Goal: Task Accomplishment & Management: Complete application form

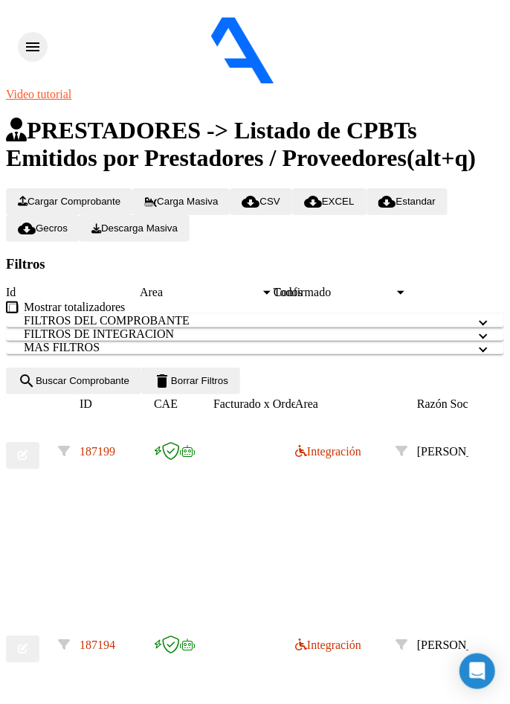
click at [28, 450] on icon "button" at bounding box center [23, 455] width 10 height 10
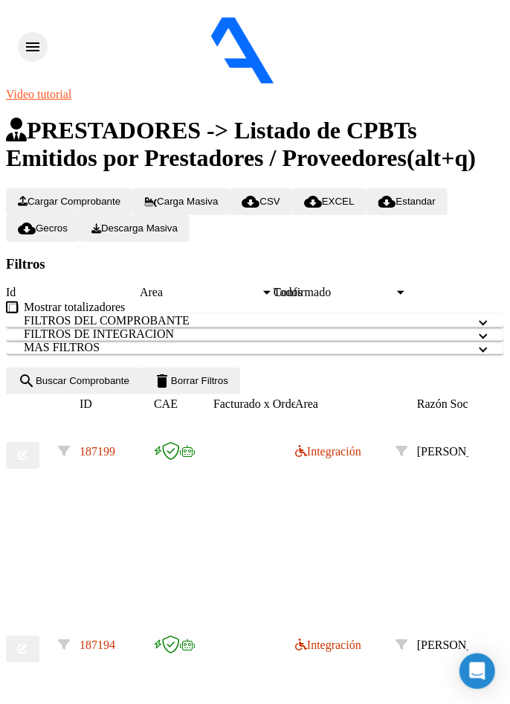
scroll to position [1847, 0]
type input "Planilla de asistencia, subida nuevamente."
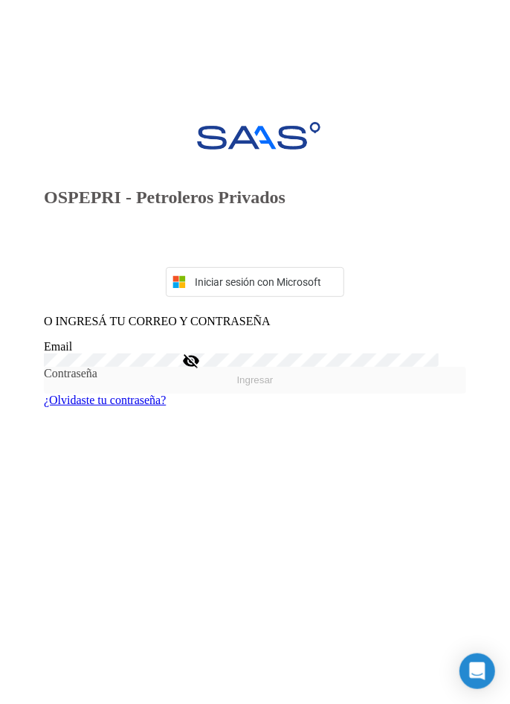
click at [364, 353] on input "Email" at bounding box center [255, 346] width 423 height 13
type input "[EMAIL_ADDRESS][DOMAIN_NAME]"
click at [44, 367] on button "Ingresar" at bounding box center [255, 380] width 423 height 27
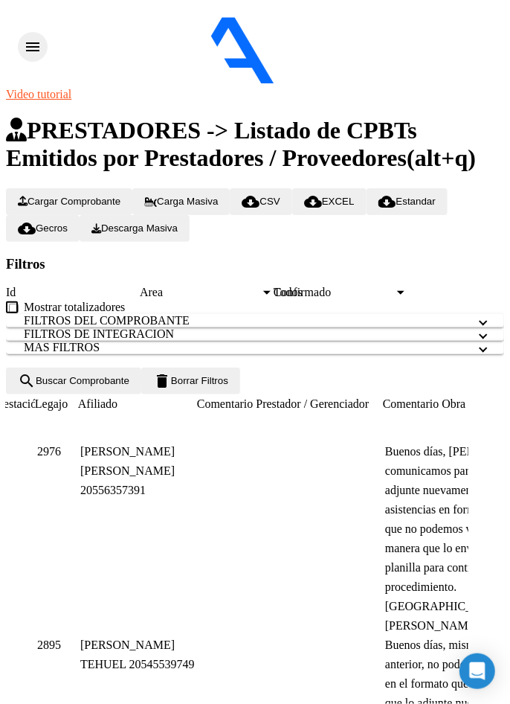
scroll to position [0, 1986]
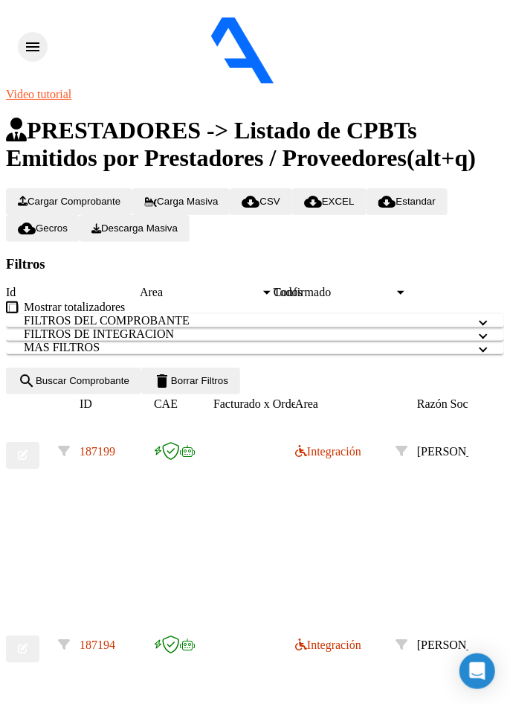
click at [28, 450] on icon "button" at bounding box center [23, 455] width 10 height 10
type input "Adjunto nuevamente la planilla"
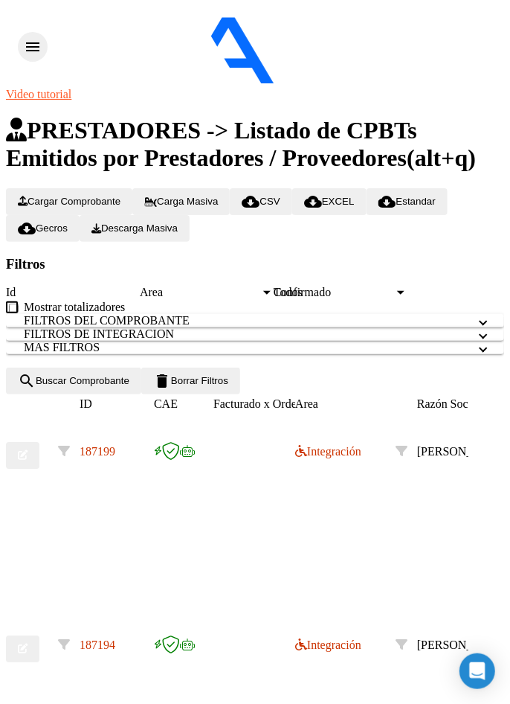
type input "C:\fakepath\Comparto ' MyDoc 090116' contigo"
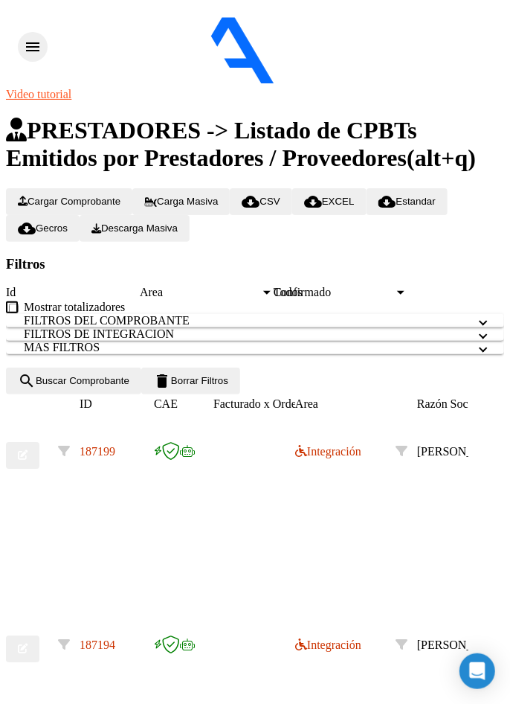
type input "C:\fakepath\ MyDoc 090116.pdf"
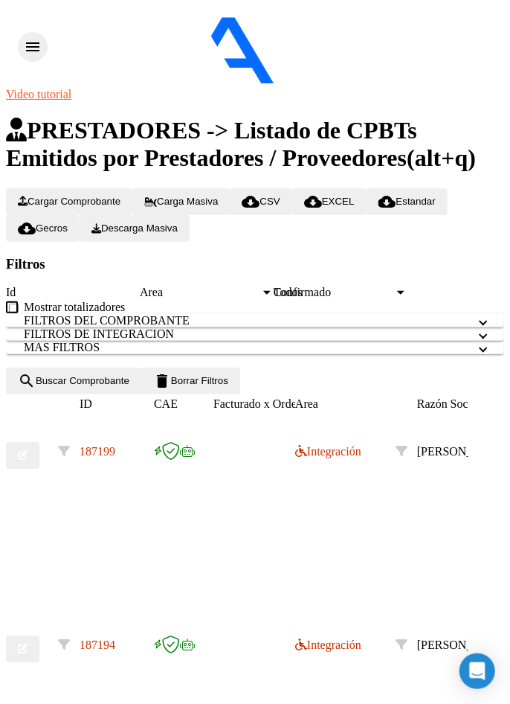
type input "Adjunto nuevamente la planilla"
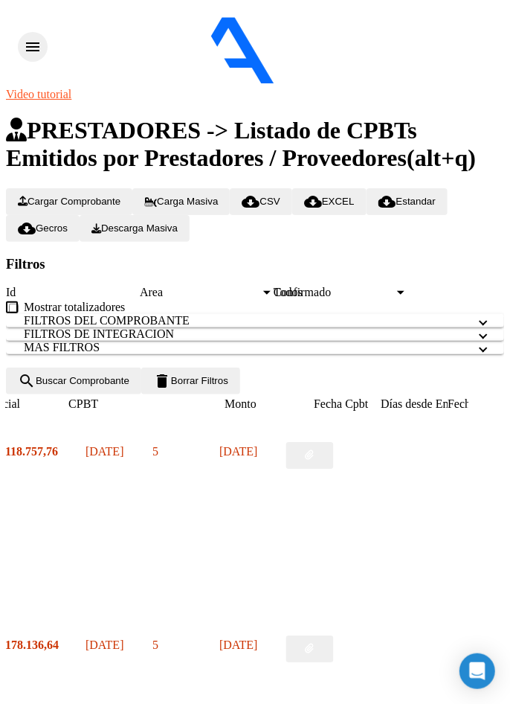
scroll to position [0, 0]
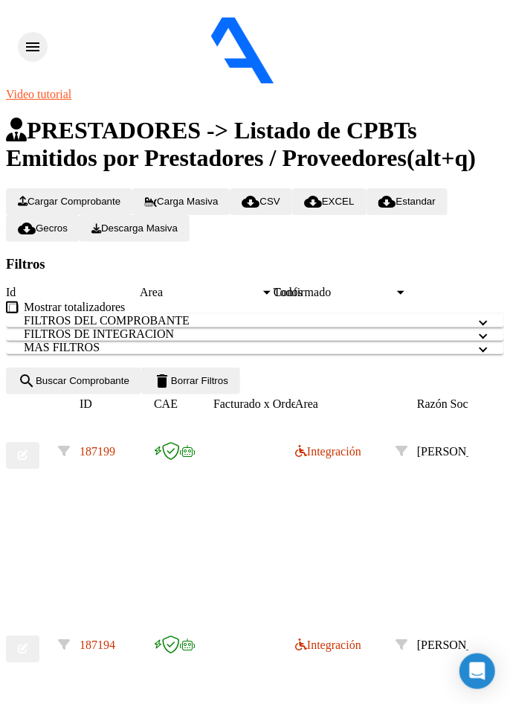
click at [28, 644] on icon "button" at bounding box center [23, 649] width 10 height 10
type input "C:\fakepath\ MyDoc 085845.pdf"
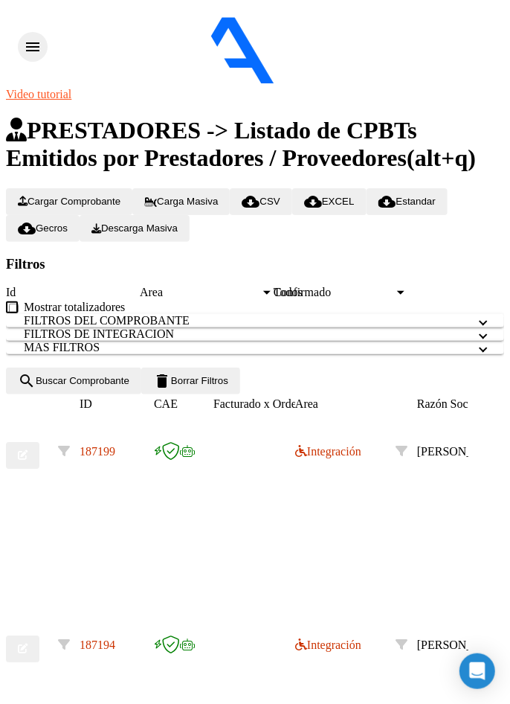
type input "P"
type input "Buen día, subo nuevamente la planilla"
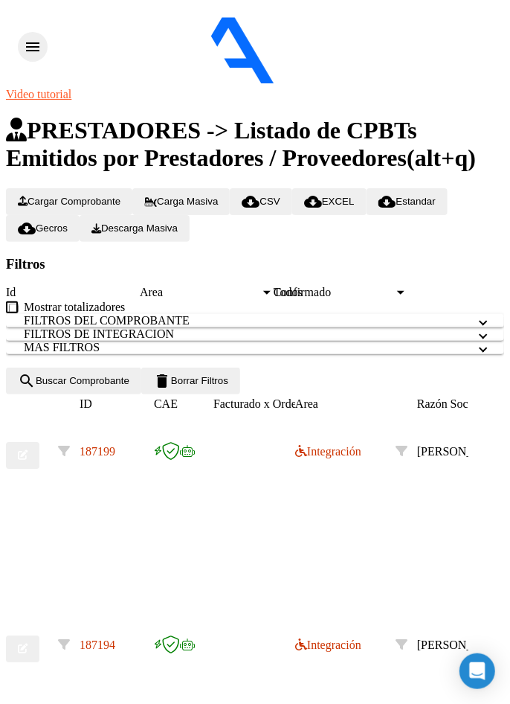
type input "$ 0,00"
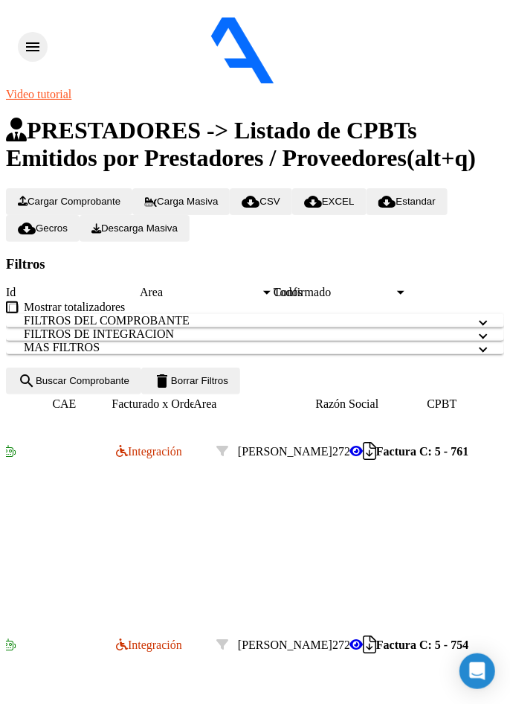
scroll to position [0, 0]
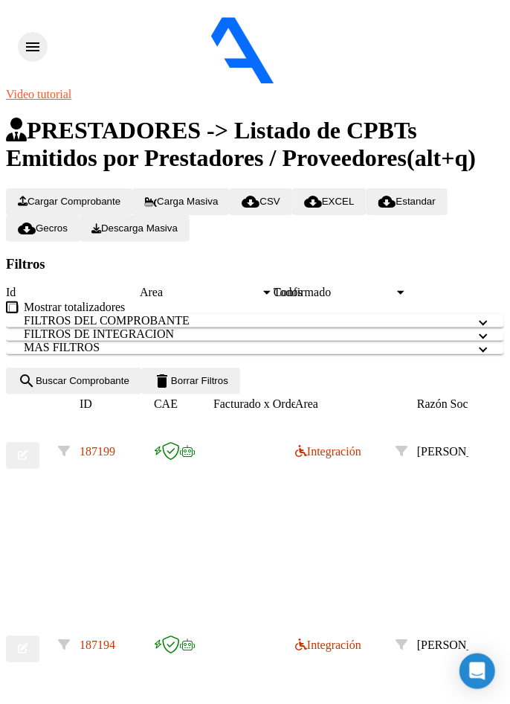
click at [33, 442] on button "button" at bounding box center [22, 455] width 33 height 27
click at [28, 449] on span "button" at bounding box center [23, 454] width 10 height 11
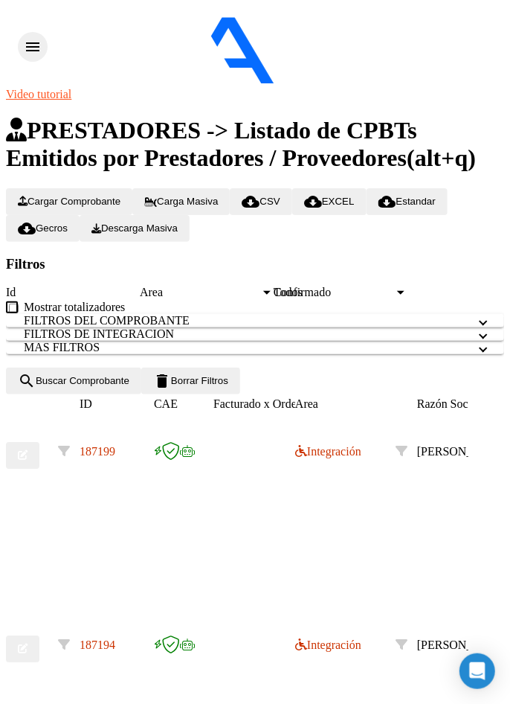
click at [28, 450] on icon "button" at bounding box center [23, 455] width 10 height 10
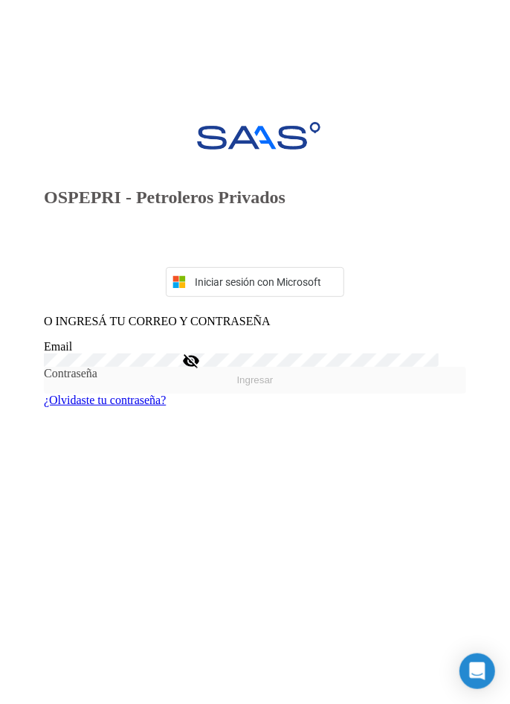
click at [314, 353] on input "Email" at bounding box center [255, 346] width 423 height 13
type input "[EMAIL_ADDRESS][DOMAIN_NAME]"
click at [44, 367] on button "Ingresar" at bounding box center [255, 380] width 423 height 27
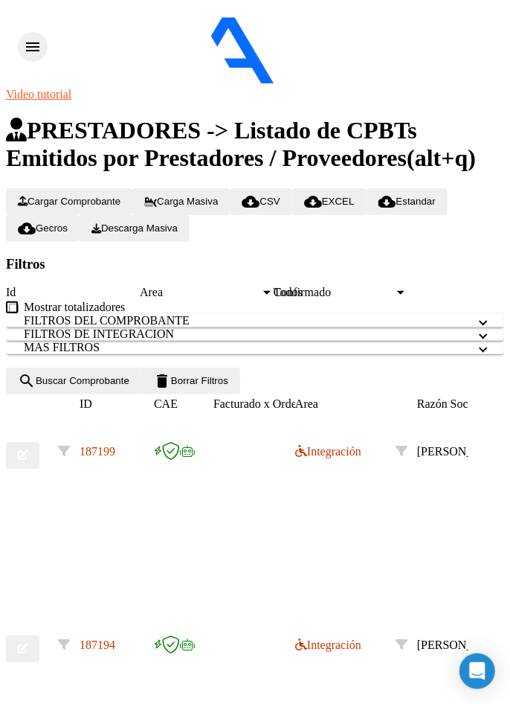
click at [39, 659] on button "button" at bounding box center [22, 648] width 33 height 27
type input "Subo nuevamente la planilla"
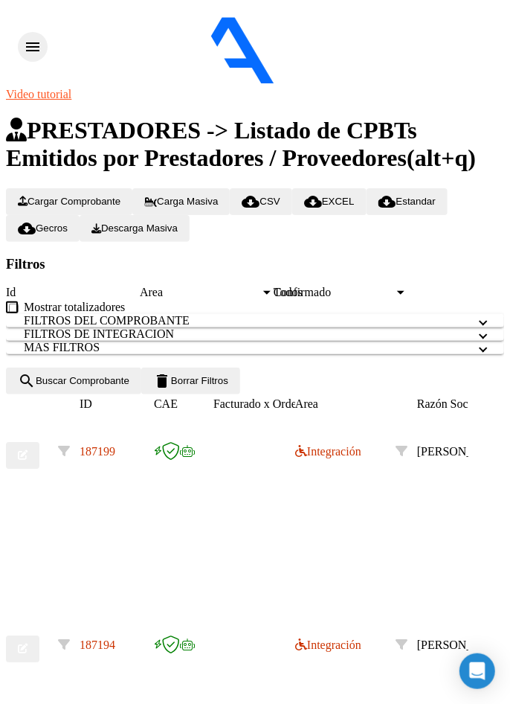
type input "C:\fakepath\ MyDoc 085845.pdf"
type input "S"
type input "P"
type input "S"
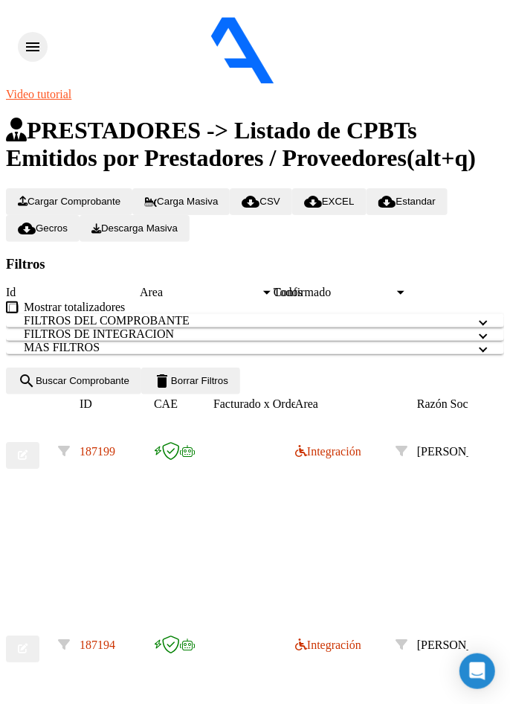
type input "Buen día, subo nuevamente la planilla"
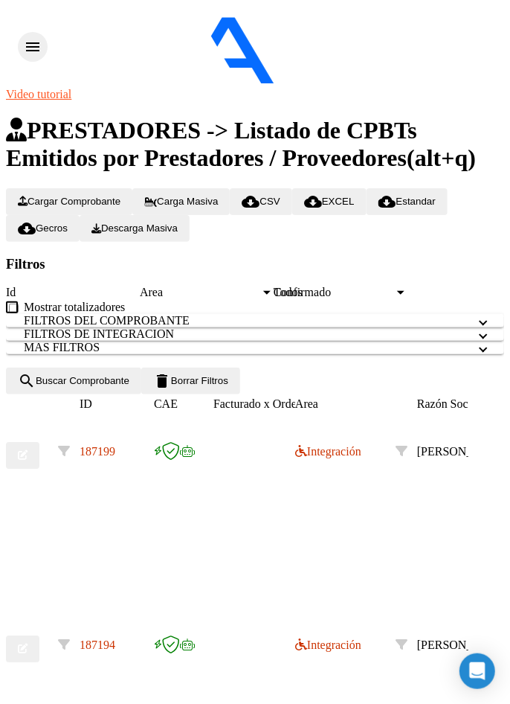
scroll to position [141, 0]
type input "Buen día, subo nuevamente la planilla"
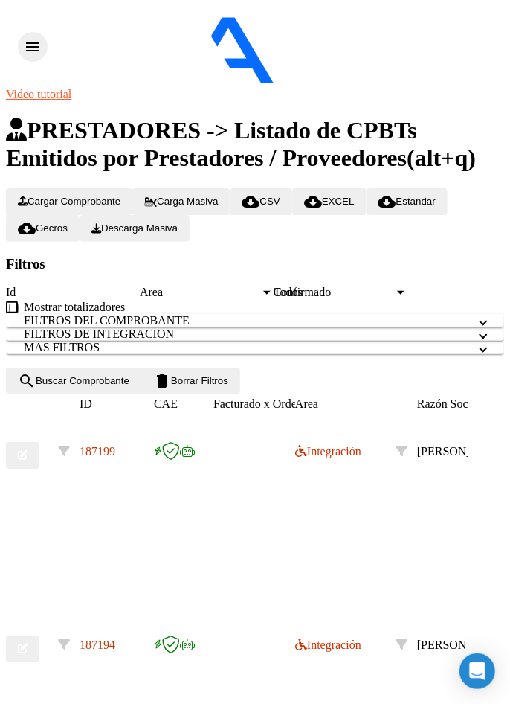
type input "C:\fakepath\ MyDoc 090006.pdf"
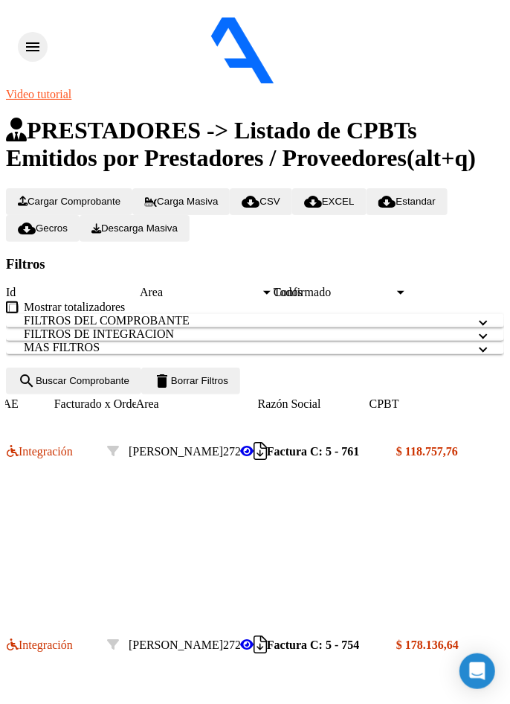
scroll to position [0, 0]
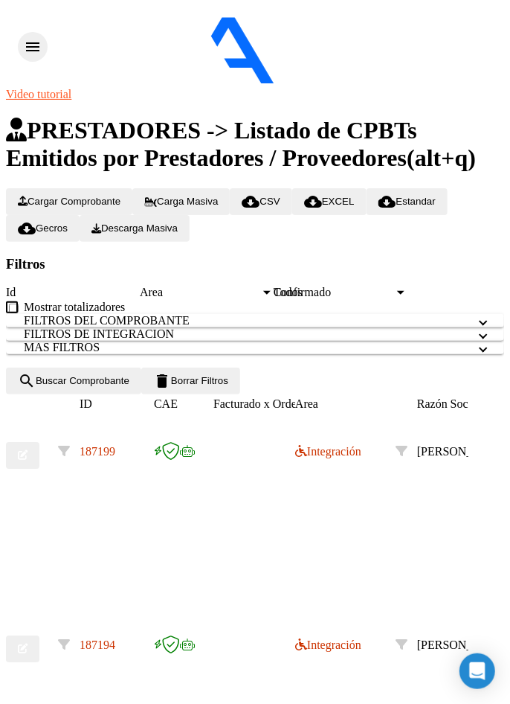
type input "N"
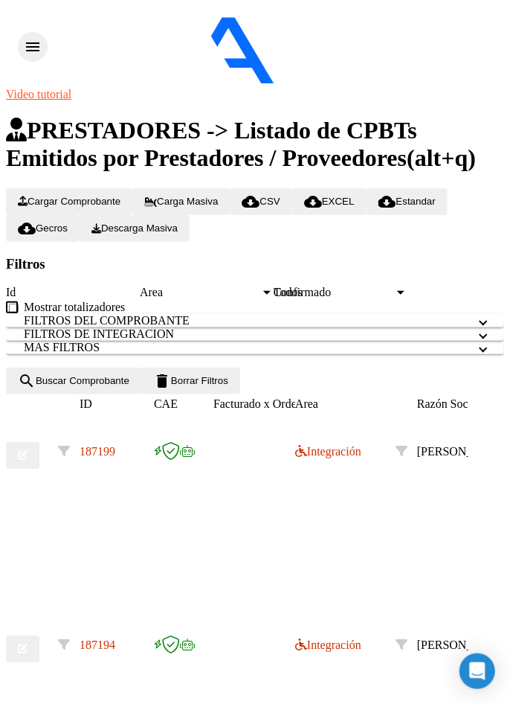
type input "Buen día, subo nuevamente la planilla"
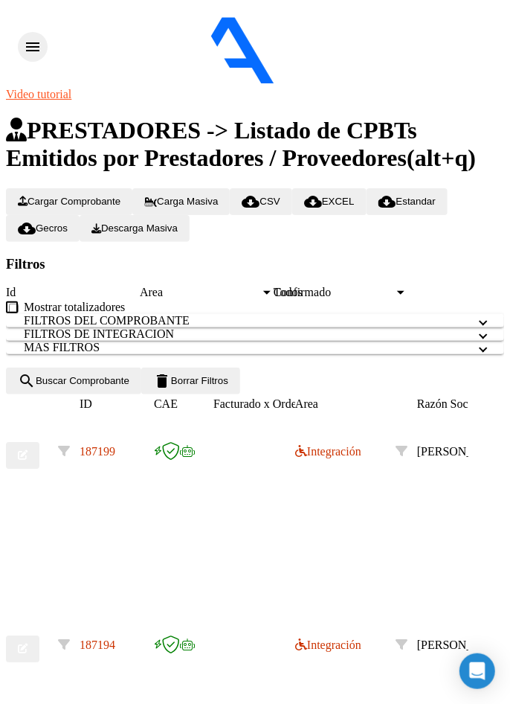
type input "C:\fakepath\ MyDoc 085739.pdf"
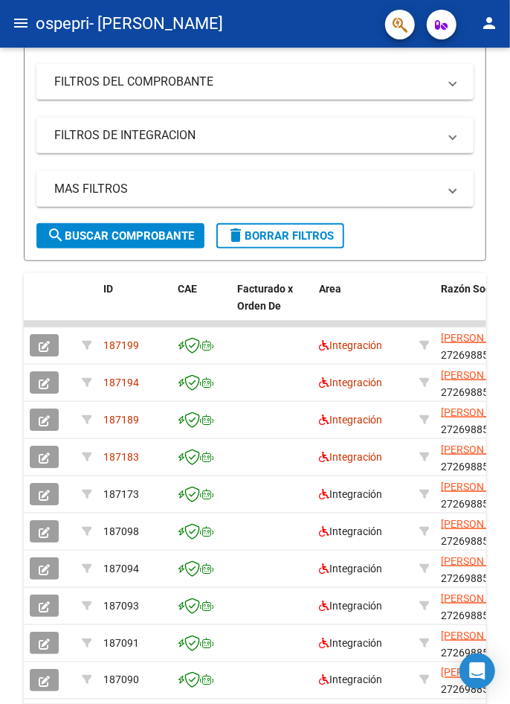
scroll to position [286, 0]
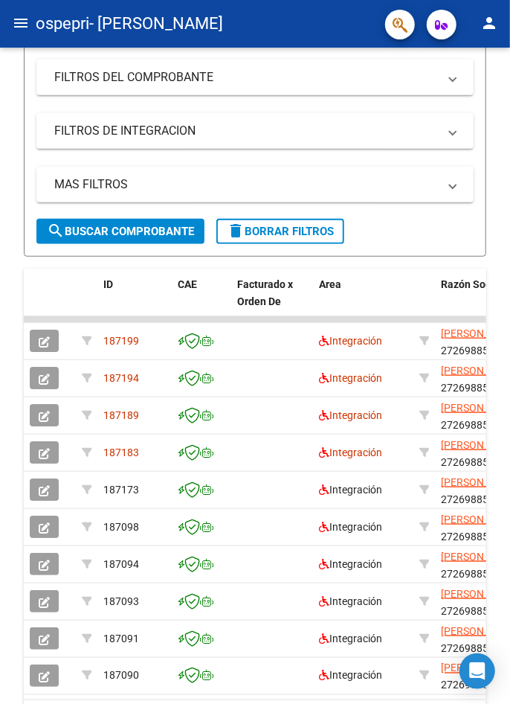
click at [43, 342] on icon "button" at bounding box center [44, 341] width 11 height 11
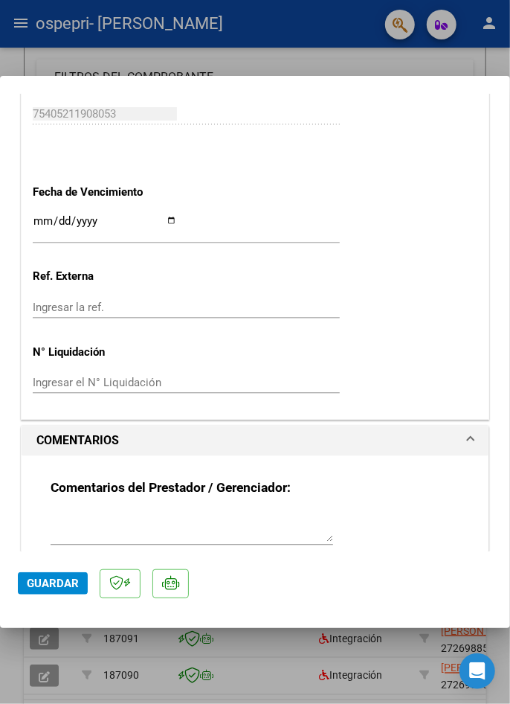
scroll to position [981, 0]
click at [275, 513] on textarea at bounding box center [192, 528] width 283 height 30
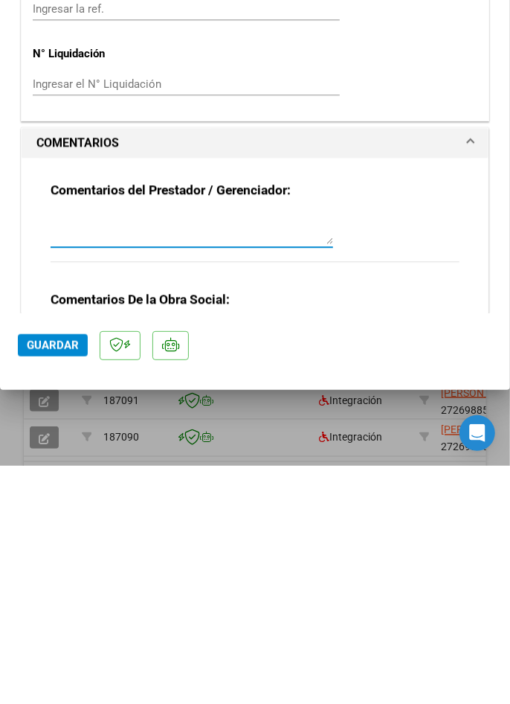
scroll to position [1041, 0]
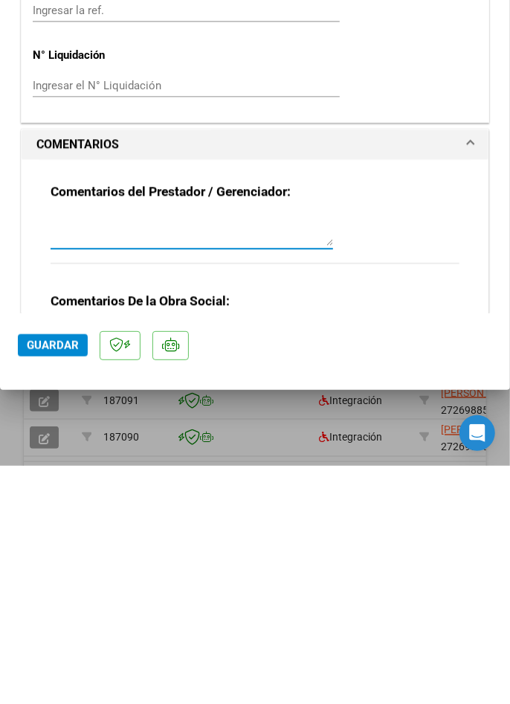
click at [303, 454] on textarea at bounding box center [192, 469] width 283 height 30
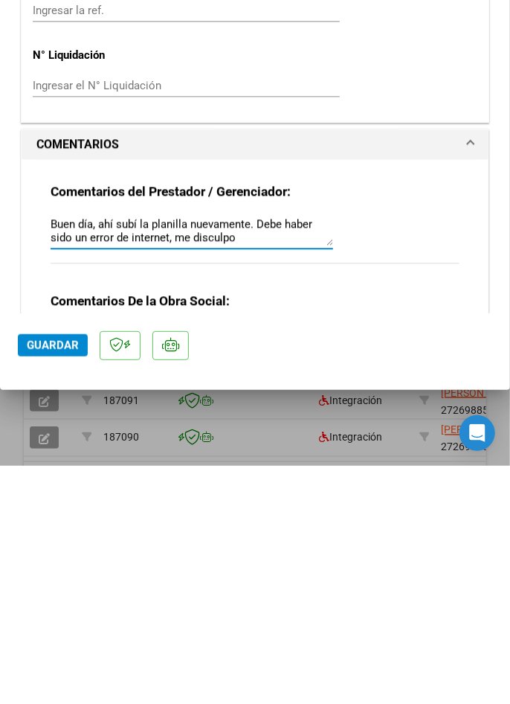
click at [170, 454] on textarea "Buen día, ahí subí la planilla nuevamente. Debe haber sido un error de internet…" at bounding box center [192, 469] width 283 height 30
click at [169, 454] on textarea "Buen día, ahí subí la planilla nuevamente. Debe haber sido un error de internet…" at bounding box center [192, 469] width 283 height 30
click at [280, 454] on textarea "Buen día, ahí subí la planilla nuevamente. Debe haber sido un error en la carga…" at bounding box center [192, 469] width 283 height 30
click at [57, 454] on textarea "Buen día, ahí subí la planilla nuevamente. Debe haber sido un error en la carga…" at bounding box center [192, 469] width 283 height 30
click at [263, 454] on textarea "Buen día, ahí subí la planilla nuevamente. Debe haber sido un error en la carga…" at bounding box center [192, 469] width 283 height 30
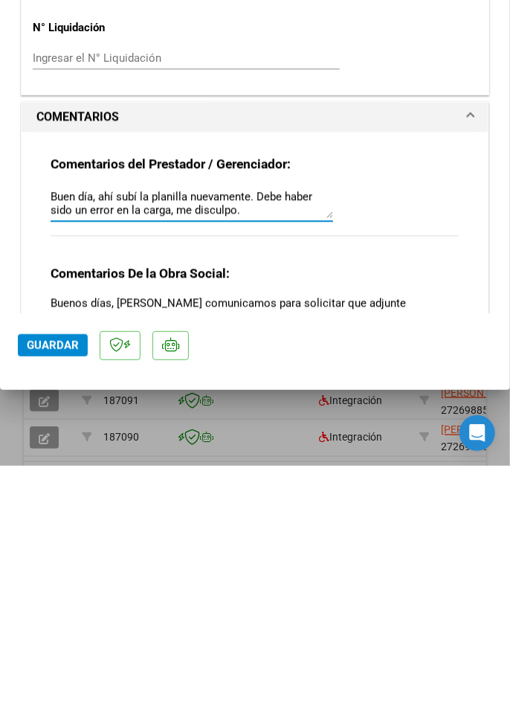
scroll to position [1068, 0]
click at [263, 426] on textarea "Buen día, ahí subí la planilla nuevamente. Debe haber sido un error en la carga," at bounding box center [192, 441] width 283 height 30
click at [265, 426] on textarea "Buen día, ahí subí la planilla nuevamente. Debe haber sido un error en la carga," at bounding box center [192, 441] width 283 height 30
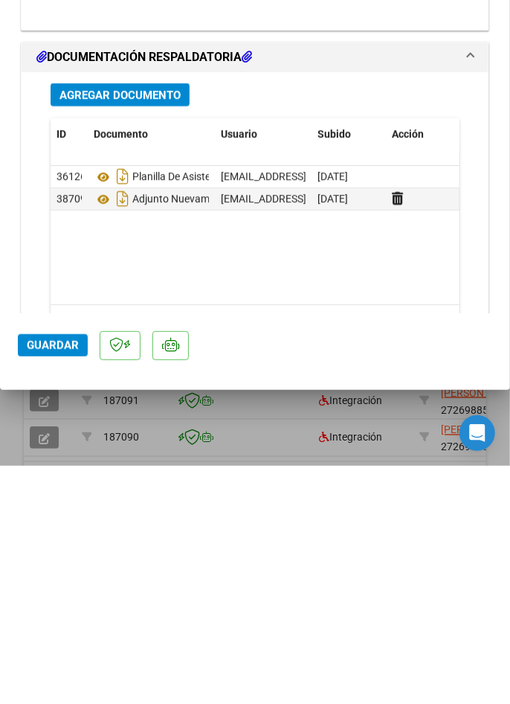
scroll to position [1818, 0]
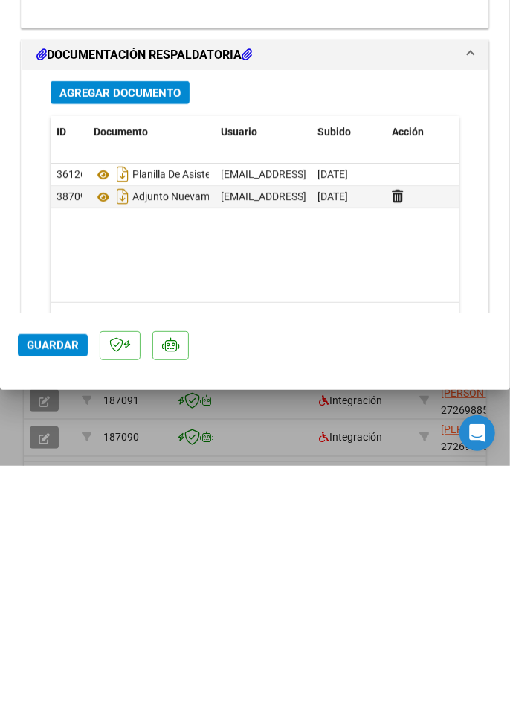
click at [66, 590] on span "Guardar" at bounding box center [53, 583] width 52 height 13
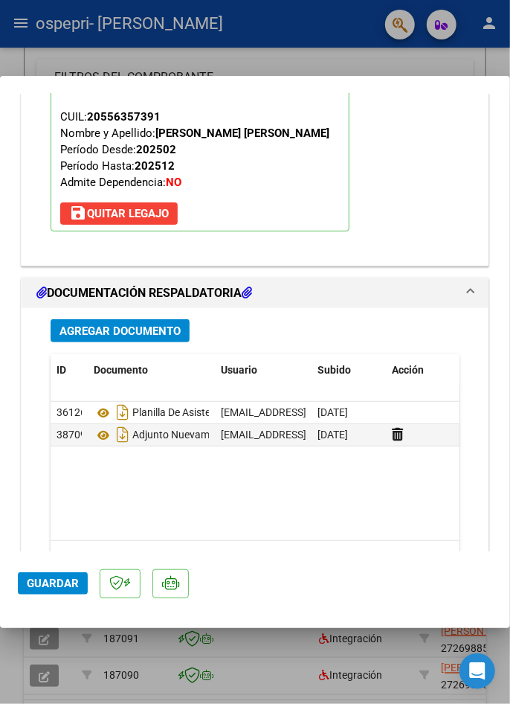
click at [100, 426] on icon at bounding box center [103, 435] width 19 height 18
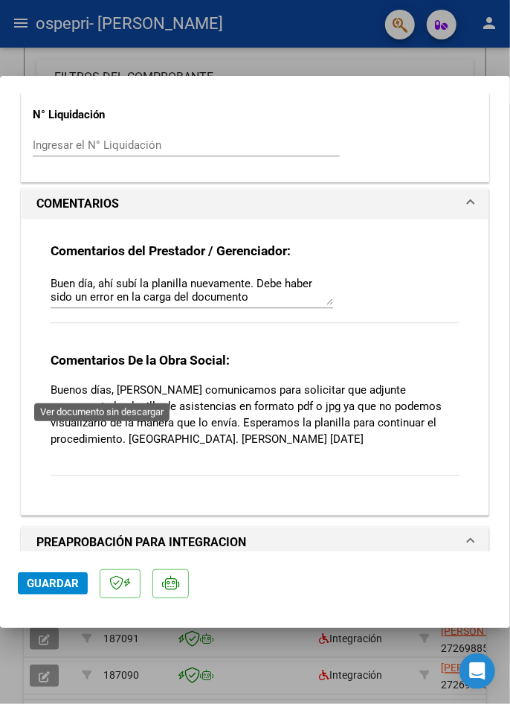
scroll to position [1220, 0]
click at [266, 275] on textarea "Buen día, ahí subí la planilla nuevamente. Debe haber sido un error en la carga…" at bounding box center [192, 290] width 283 height 30
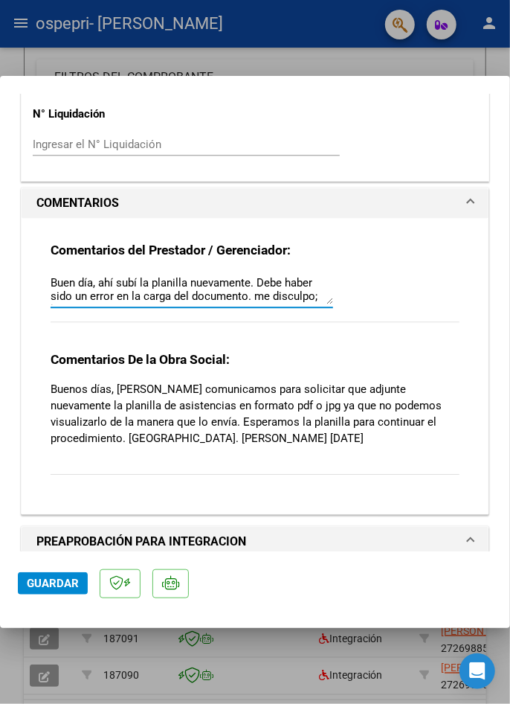
scroll to position [11, 0]
click at [263, 275] on textarea "Buen día, ahí subí la planilla nuevamente. Debe haber sido un error en la carga…" at bounding box center [192, 290] width 283 height 30
click at [78, 275] on textarea "Buen día, ahí subí la planilla nuevamente. Debe haber sido un error en la carga…" at bounding box center [192, 290] width 283 height 30
click at [214, 275] on textarea "Buen día, ahí subí la planilla nuevamente. Debe haber sido un error en la carga…" at bounding box center [192, 290] width 283 height 30
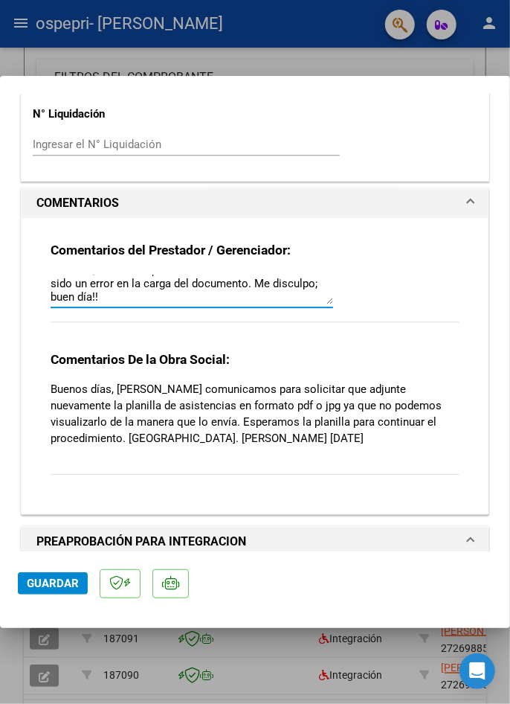
click at [321, 275] on textarea "Buen día, ahí subí la planilla nuevamente. Debe haber sido un error en la carga…" at bounding box center [192, 290] width 283 height 30
click at [310, 275] on textarea "Buen día, ahí subí la planilla nuevamente. Debe haber sido un error en la carga…" at bounding box center [192, 290] width 283 height 30
click at [332, 275] on textarea "Buen día, ahí subí la planilla nuevamente. Debe haber sido un error en la carga…" at bounding box center [192, 290] width 283 height 30
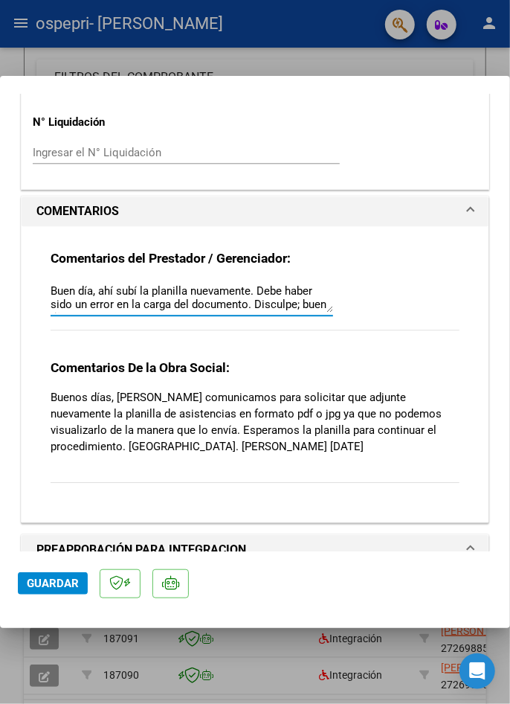
scroll to position [1211, 0]
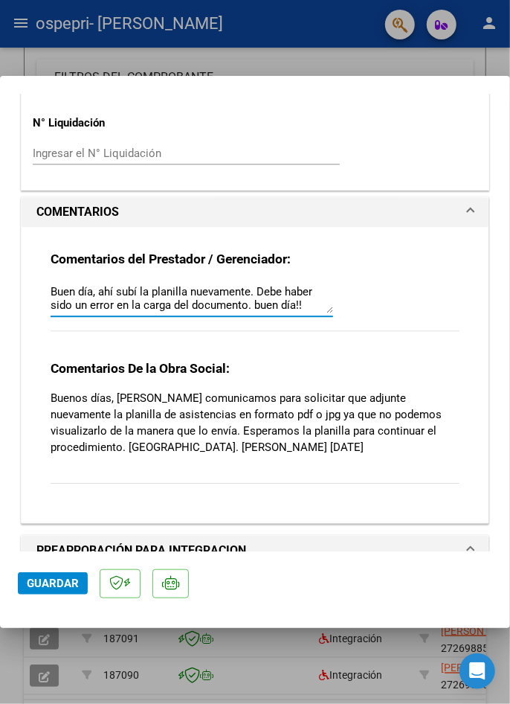
click at [253, 283] on textarea "Buen día, ahí subí la planilla nuevamente. Debe haber sido un error en la carga…" at bounding box center [192, 298] width 283 height 30
click at [257, 283] on textarea "Buen día, ahí subí la planilla nuevamente. Debe haber sido un error en la carga…" at bounding box center [192, 298] width 283 height 30
click at [263, 283] on textarea "Buen día, ahí subí la planilla nuevamente. Debe haber sido un error en la carga…" at bounding box center [192, 298] width 283 height 30
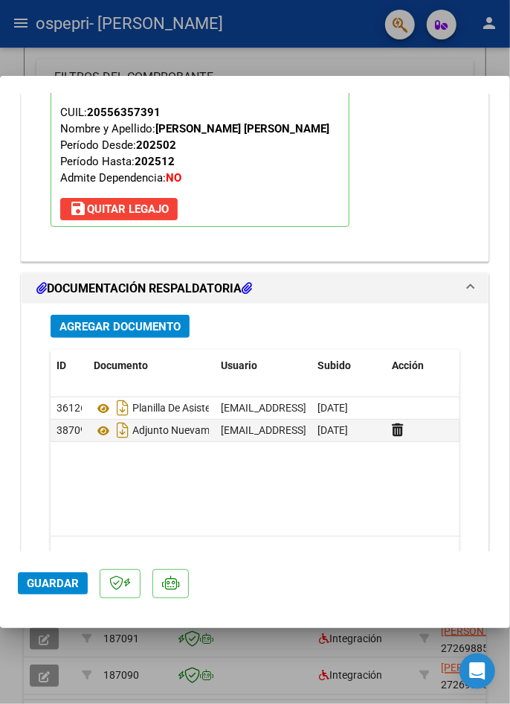
scroll to position [1847, 0]
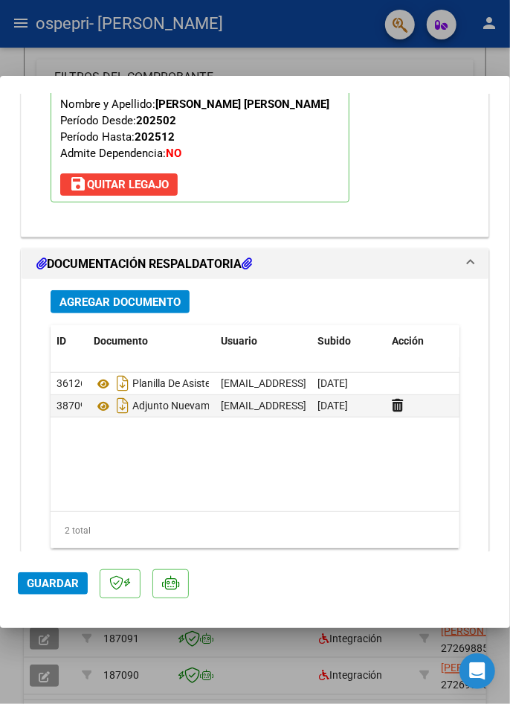
type textarea "Buen día, ahí subí la planilla nuevamente. Disculpa, debe haber sido un error e…"
click at [493, 420] on mat-dialog-content "COMPROBANTE VER COMPROBANTE ESTADO: Recibida. En proceso de confirmacion/acepta…" at bounding box center [255, 323] width 510 height 458
click at [47, 594] on button "Guardar" at bounding box center [53, 583] width 70 height 22
click at [101, 397] on icon at bounding box center [103, 406] width 19 height 18
click at [303, 680] on div at bounding box center [255, 352] width 510 height 704
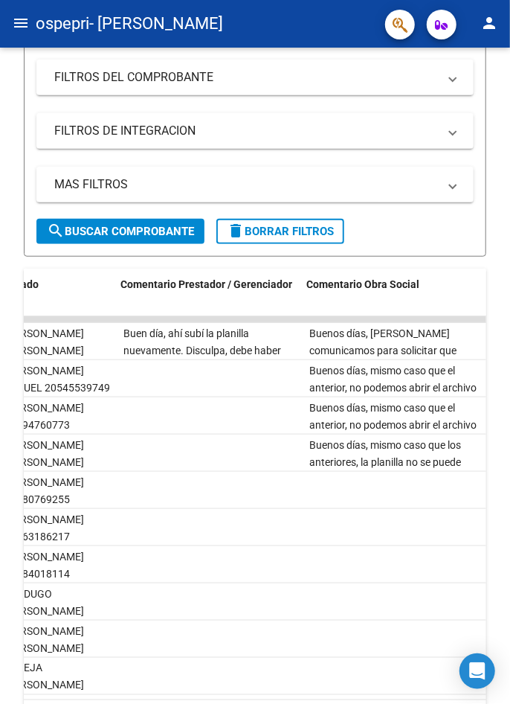
scroll to position [0, 2086]
click at [190, 341] on div "Buen día, ahí subí la planilla nuevamente. Disculpa, debe haber sido un error e…" at bounding box center [208, 340] width 174 height 31
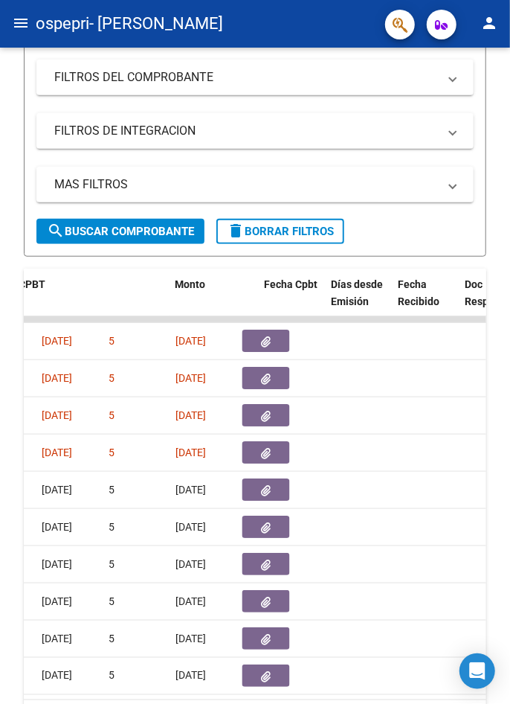
scroll to position [0, 0]
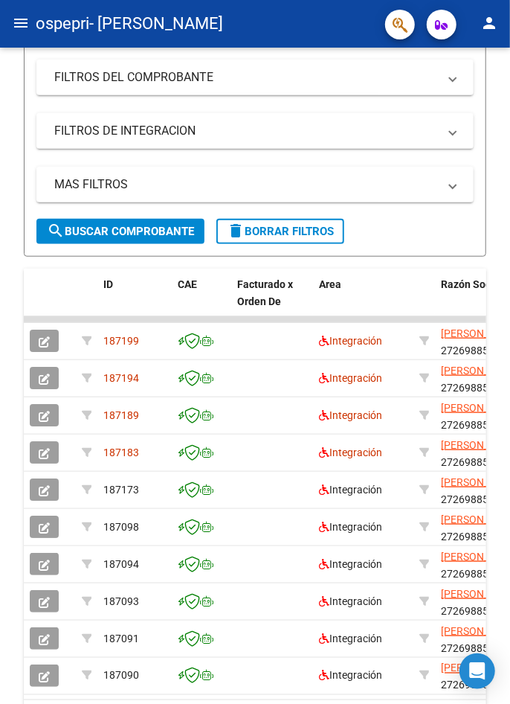
click at [47, 336] on icon "button" at bounding box center [44, 341] width 11 height 11
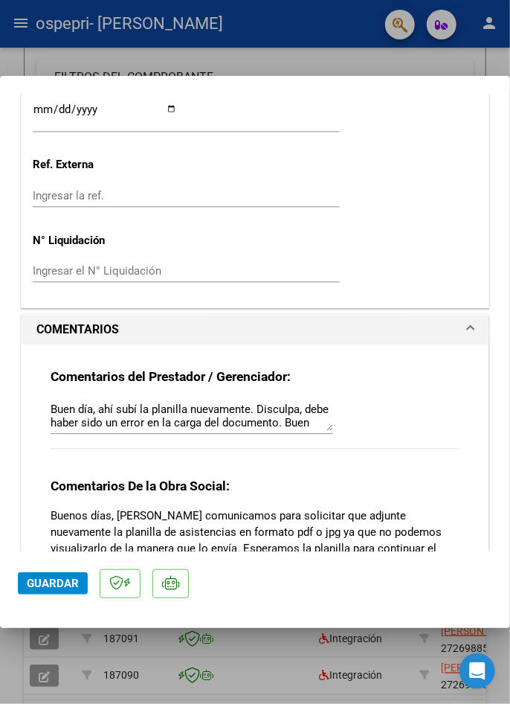
scroll to position [1095, 0]
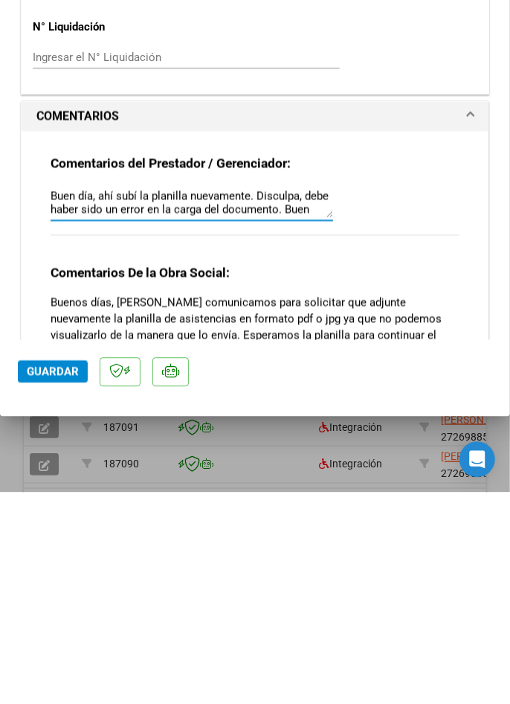
click at [450, 685] on div at bounding box center [255, 352] width 510 height 704
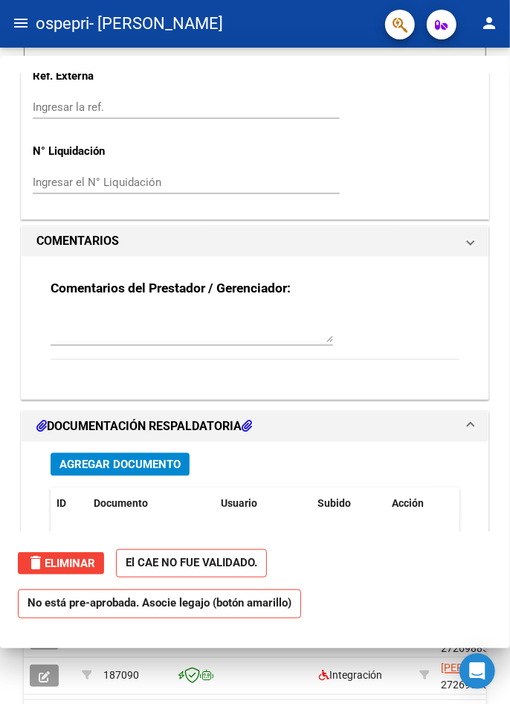
scroll to position [0, 0]
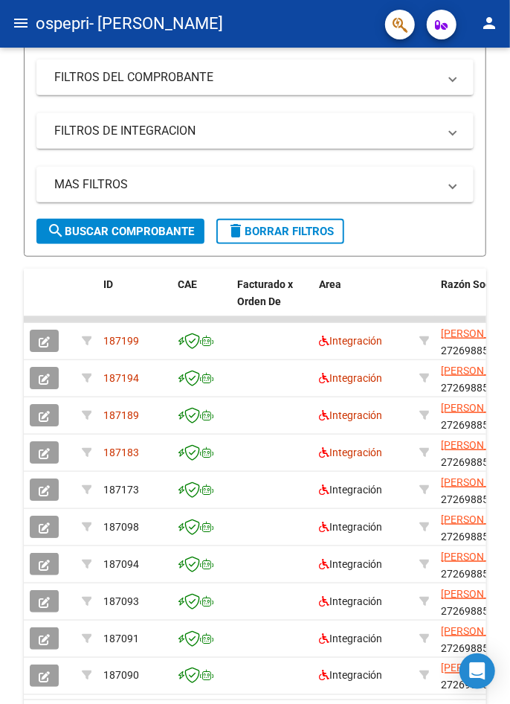
click at [48, 377] on icon "button" at bounding box center [44, 378] width 11 height 11
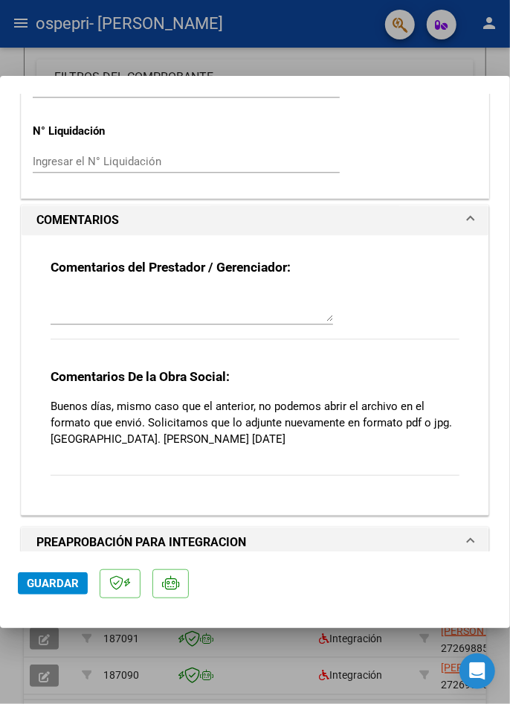
scroll to position [1204, 0]
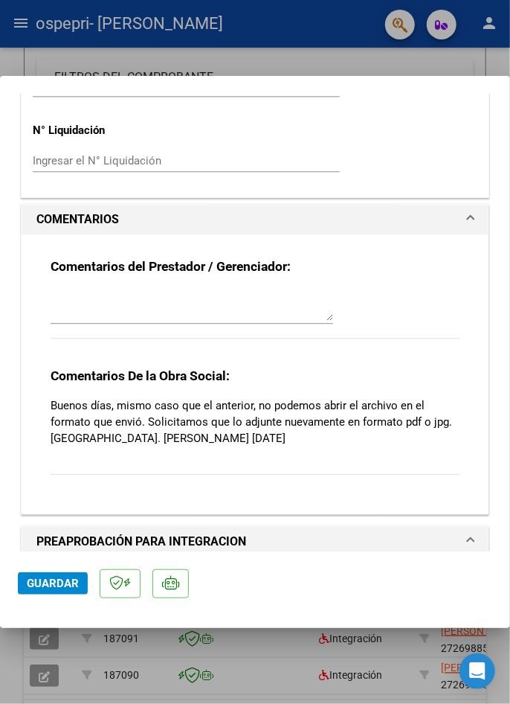
click at [231, 293] on textarea at bounding box center [192, 306] width 283 height 30
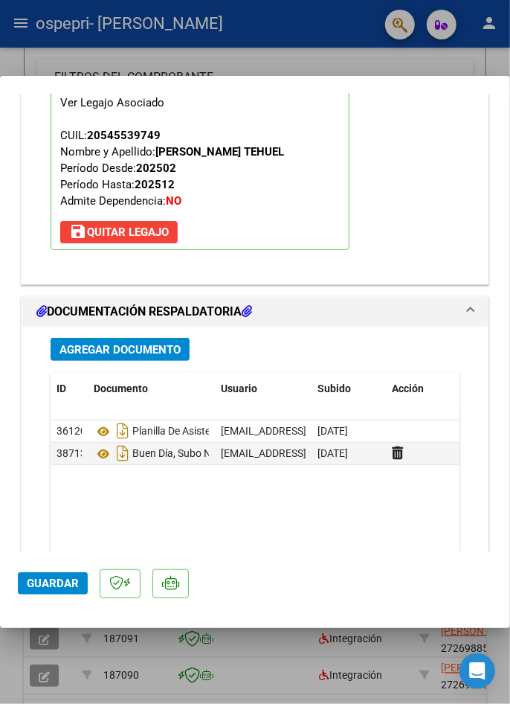
scroll to position [1831, 0]
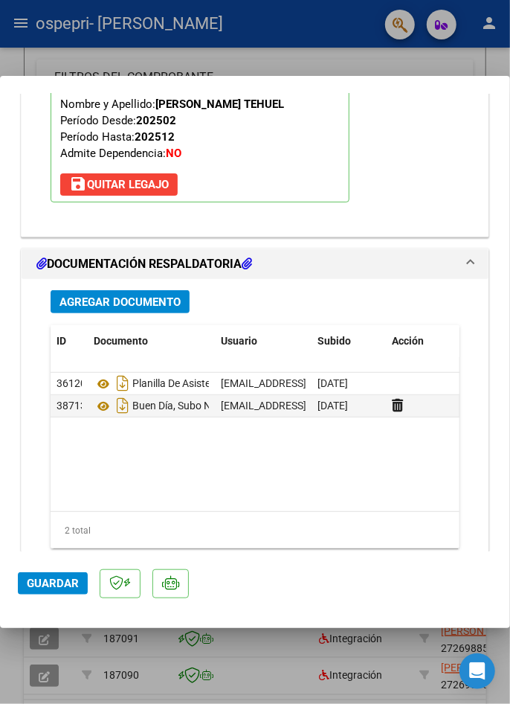
type textarea "Buen día, ahí subí la planilla nuevamente. Disculpa, debe haber sido un error e…"
click at [54, 590] on span "Guardar" at bounding box center [53, 583] width 52 height 13
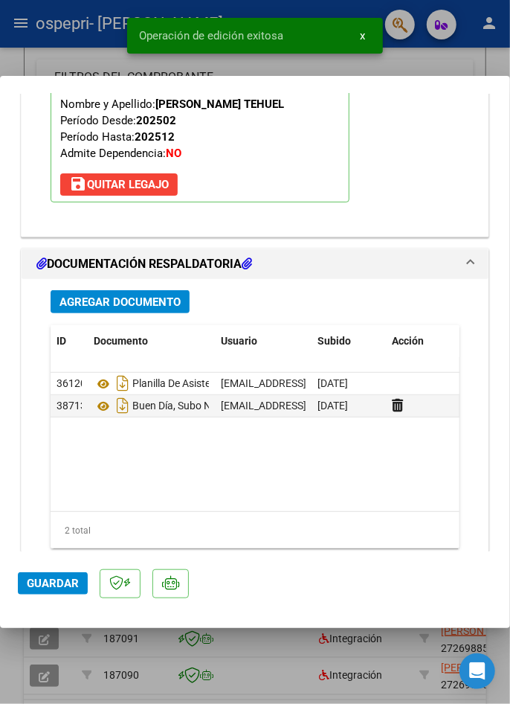
click at [212, 703] on div at bounding box center [255, 352] width 510 height 704
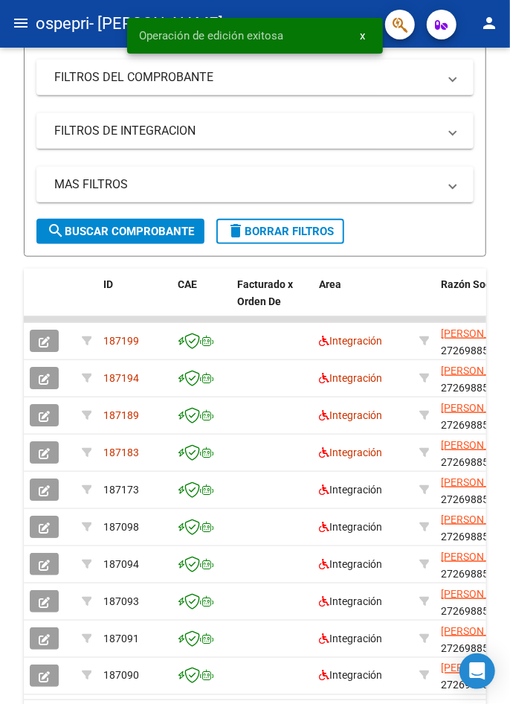
click at [38, 415] on button "button" at bounding box center [44, 415] width 29 height 22
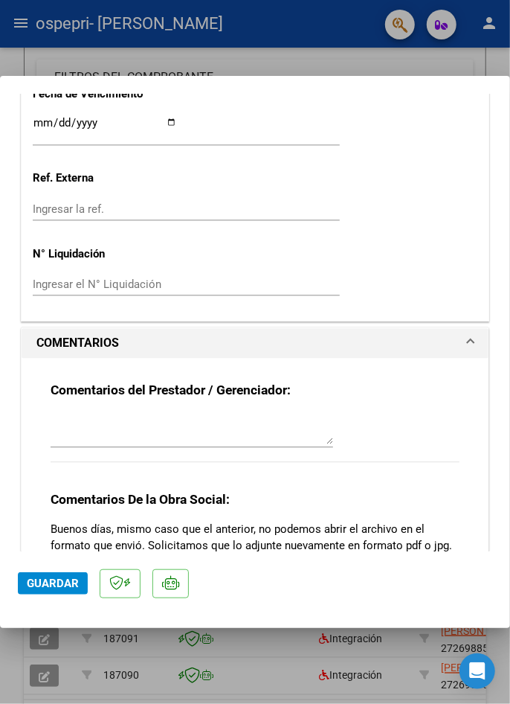
scroll to position [1087, 0]
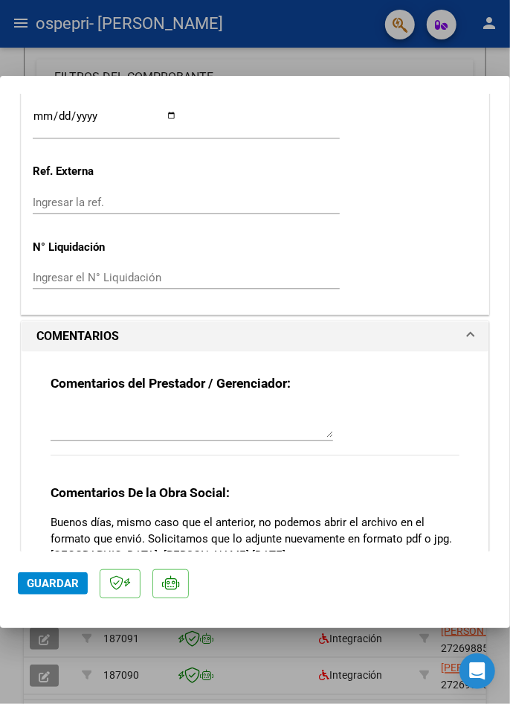
click at [150, 408] on textarea at bounding box center [192, 423] width 283 height 30
paste textarea "Buen día, ahí subí la planilla nuevamente. Disculpa, debe haber sido un error e…"
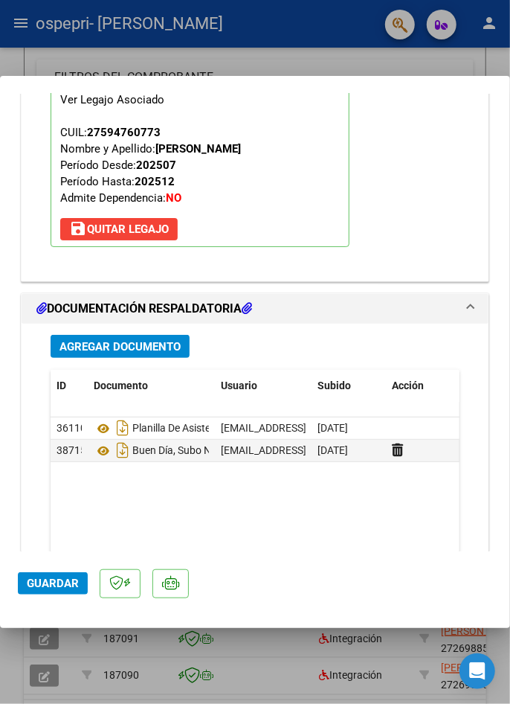
scroll to position [1831, 0]
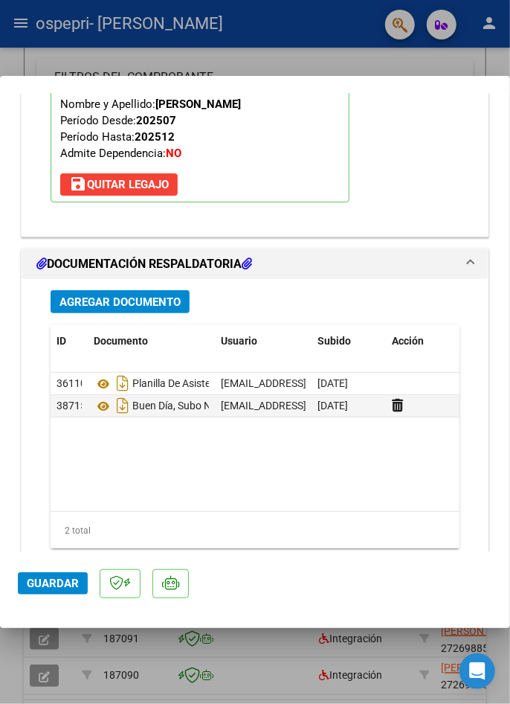
type textarea "Buen día, ahí subí la planilla nuevamente. Disculpa, debe haber sido un error e…"
click at [490, 482] on div "COMENTARIOS Comentarios del Prestador / Gerenciador: Buen día, ahí subí la plan…" at bounding box center [255, 96] width 475 height 1045
click at [62, 590] on span "Guardar" at bounding box center [53, 583] width 52 height 13
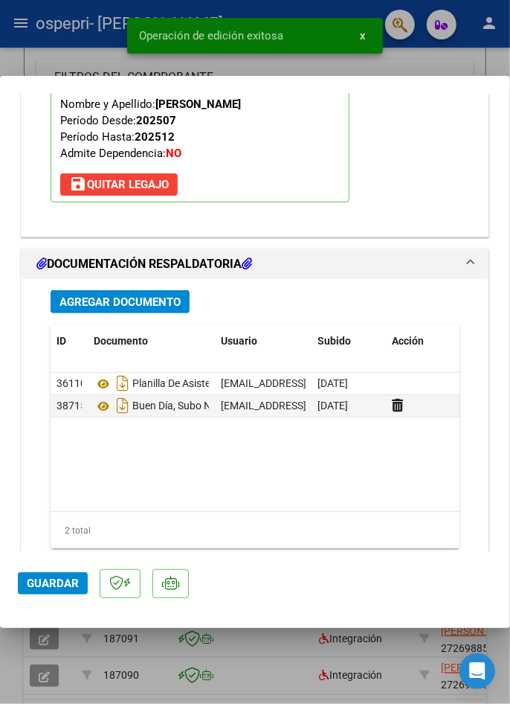
click at [100, 397] on icon at bounding box center [103, 406] width 19 height 18
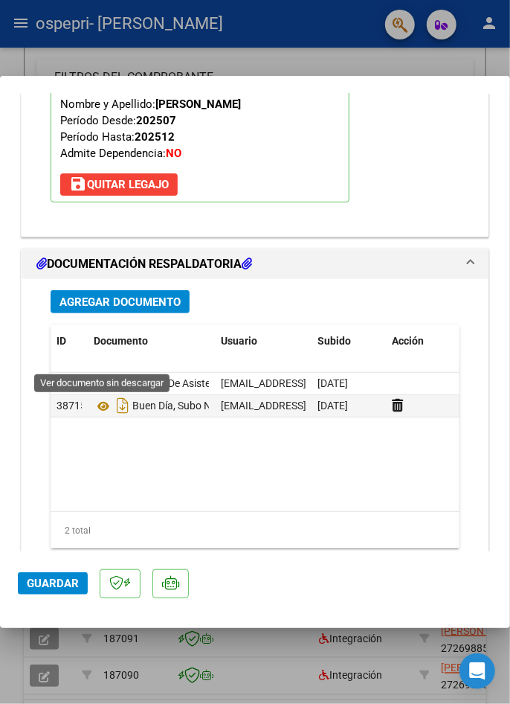
click at [98, 397] on icon at bounding box center [103, 406] width 19 height 18
click at [166, 684] on div at bounding box center [255, 352] width 510 height 704
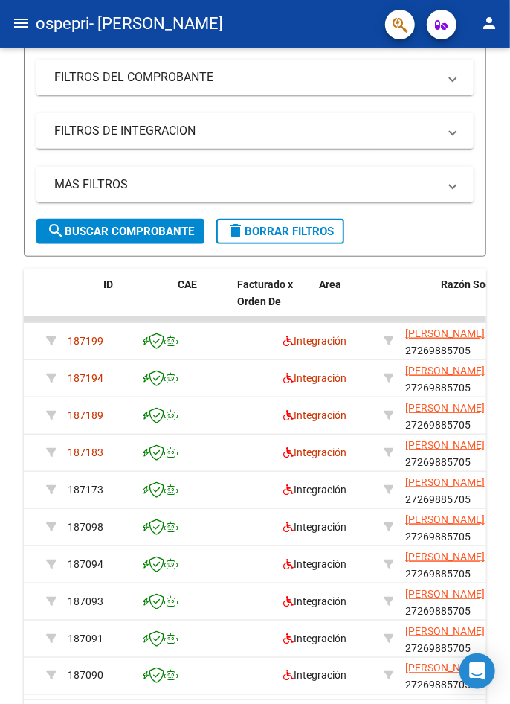
scroll to position [0, 0]
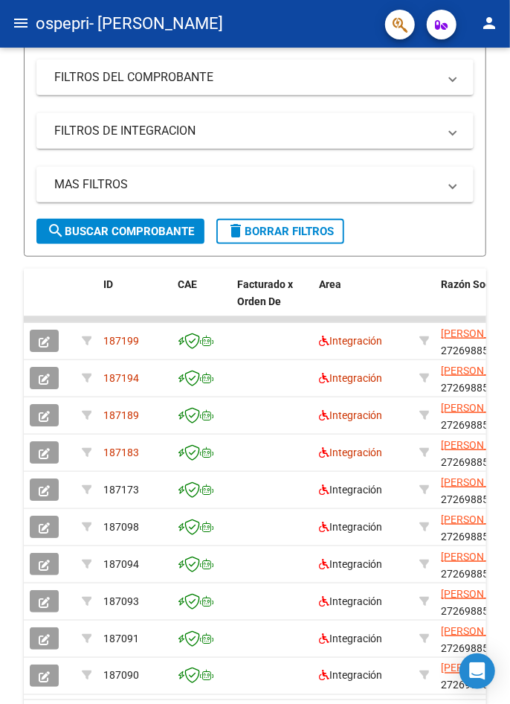
click at [43, 448] on icon "button" at bounding box center [44, 453] width 11 height 11
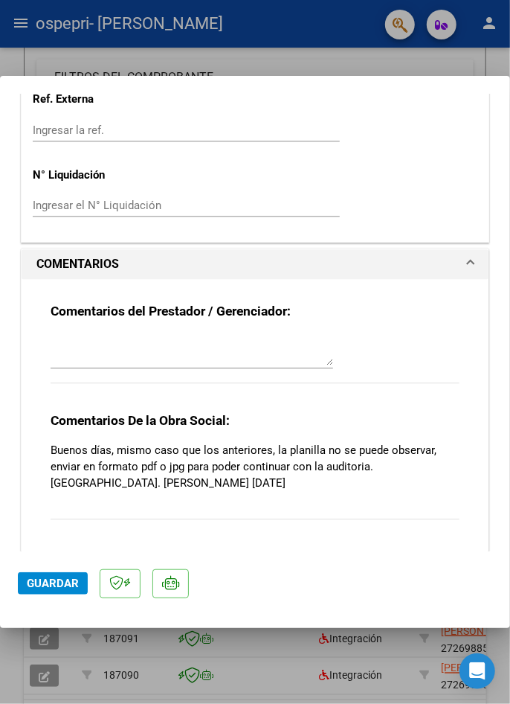
scroll to position [1177, 0]
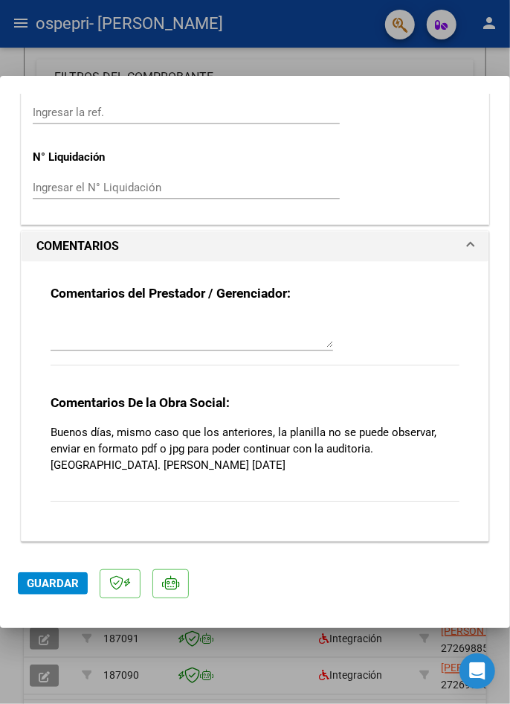
click at [190, 318] on textarea at bounding box center [192, 333] width 283 height 30
paste textarea "Buen día, ahí subí la planilla nuevamente. Disculpa, debe haber sido un error e…"
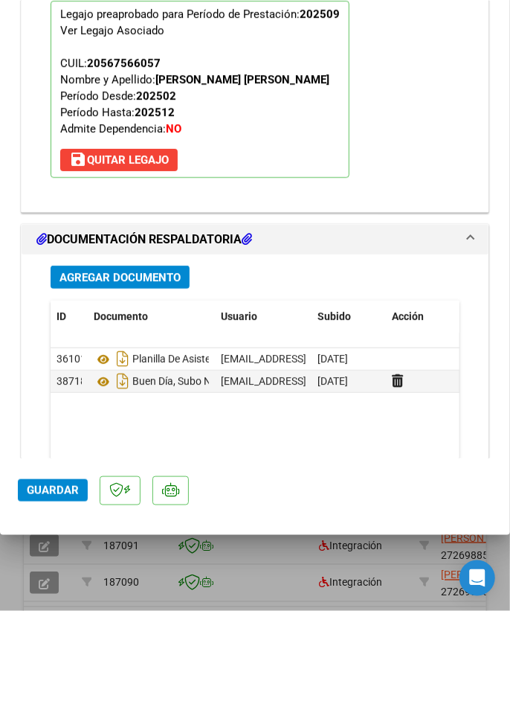
scroll to position [1831, 0]
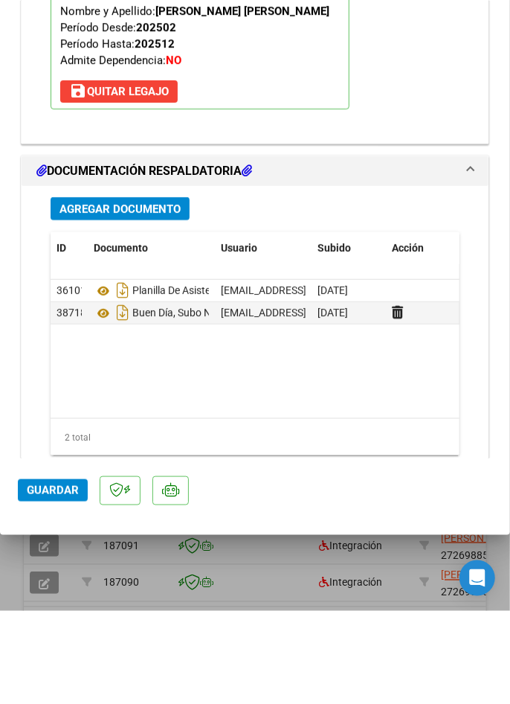
type textarea "Buen día, ahí subí la planilla nuevamente. Disculpa, debe haber sido un error e…"
click at [483, 572] on div "Agregar Documento ID Documento Usuario Subido Acción 36101 Planilla De Asistenc…" at bounding box center [255, 443] width 467 height 328
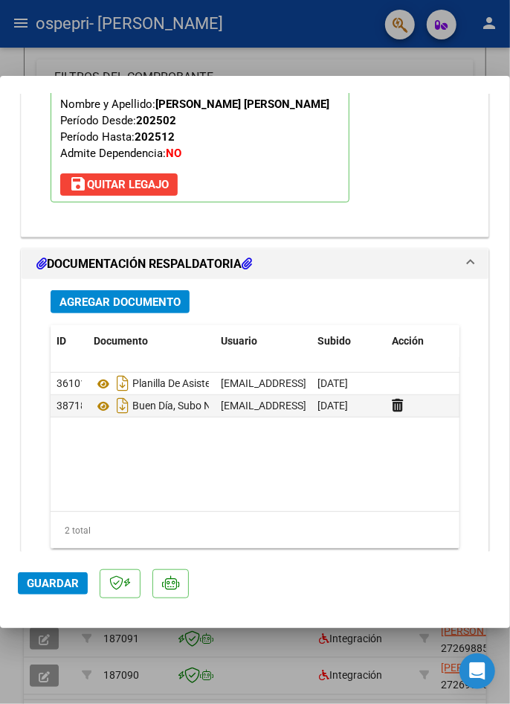
click at [57, 590] on span "Guardar" at bounding box center [53, 583] width 52 height 13
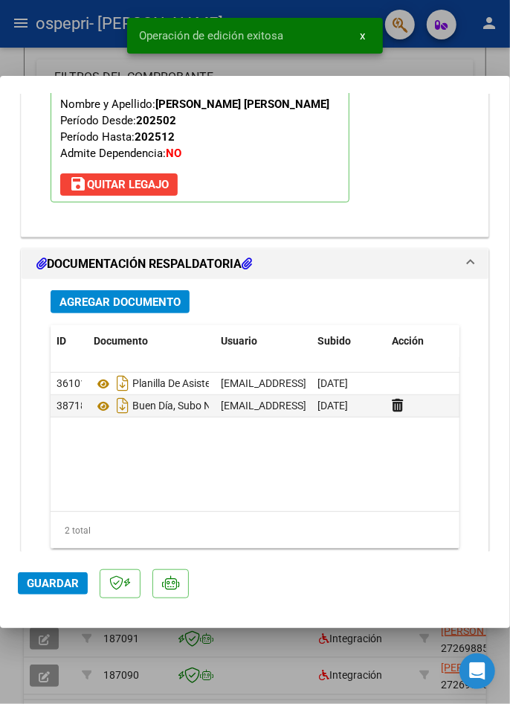
click at [160, 703] on div at bounding box center [255, 352] width 510 height 704
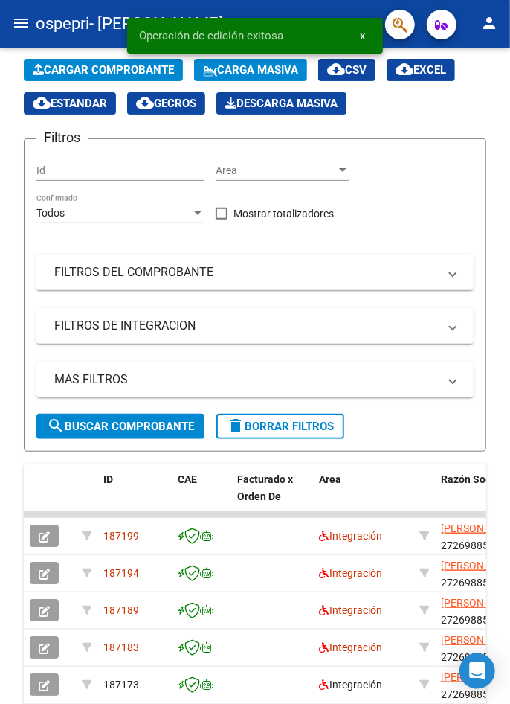
scroll to position [327, 0]
